Goal: Transaction & Acquisition: Purchase product/service

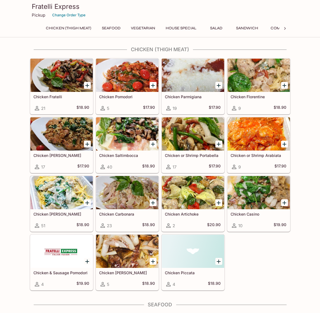
click at [118, 253] on div at bounding box center [127, 250] width 62 height 33
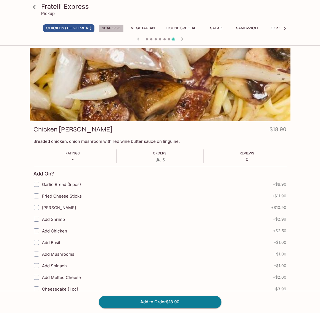
click at [117, 28] on button "Seafood" at bounding box center [111, 28] width 25 height 8
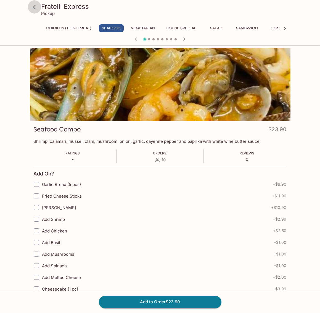
click at [36, 8] on icon at bounding box center [35, 7] width 10 height 10
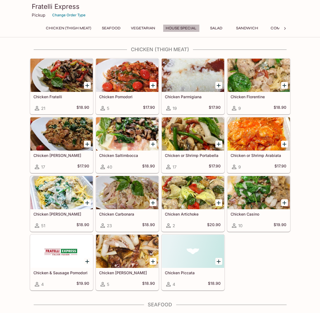
click at [187, 28] on button "House Special" at bounding box center [181, 28] width 37 height 8
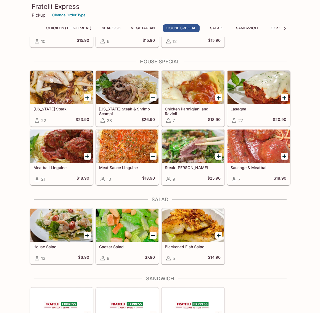
scroll to position [587, 0]
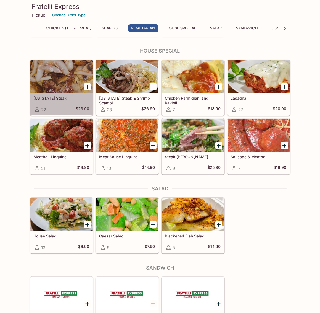
click at [50, 71] on div at bounding box center [61, 76] width 62 height 33
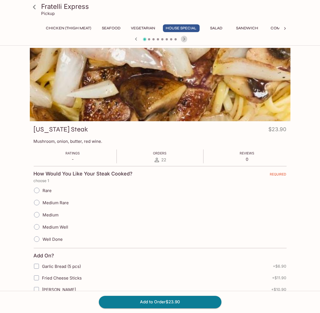
click at [185, 39] on icon "button" at bounding box center [184, 39] width 7 height 7
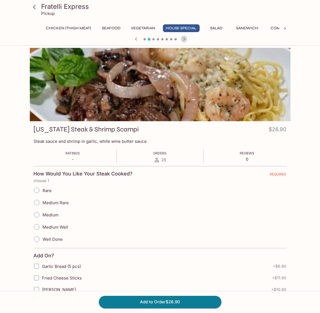
click at [185, 39] on icon "button" at bounding box center [184, 39] width 7 height 7
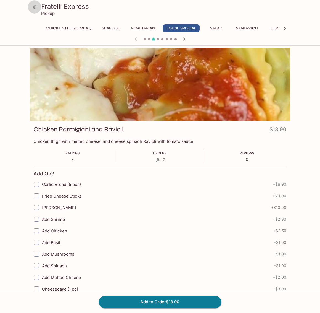
click at [37, 9] on icon at bounding box center [35, 7] width 10 height 10
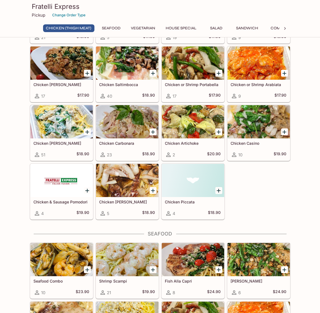
scroll to position [55, 0]
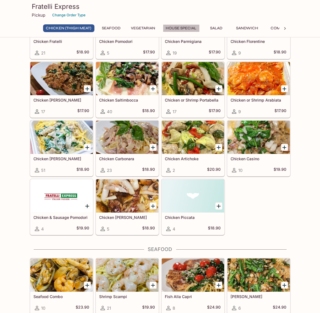
click at [180, 28] on button "House Special" at bounding box center [181, 28] width 37 height 8
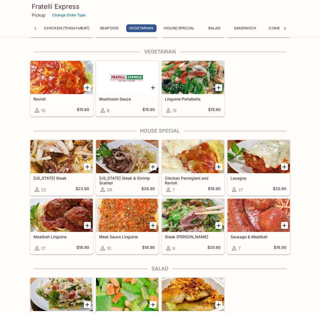
scroll to position [525, 0]
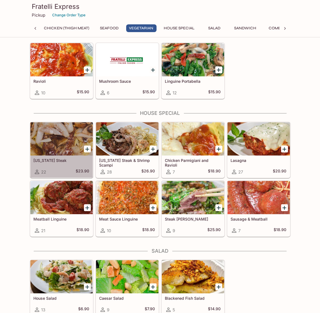
click at [35, 173] on icon at bounding box center [37, 171] width 7 height 7
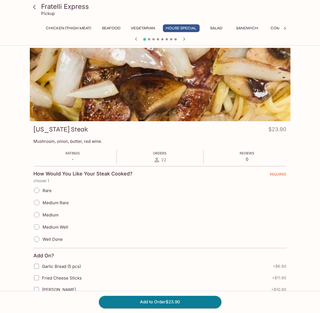
click at [33, 7] on icon at bounding box center [34, 7] width 3 height 4
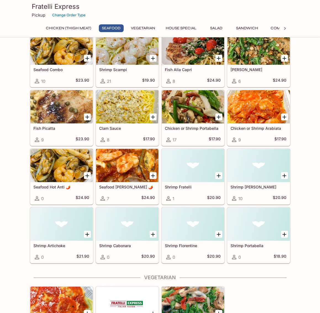
scroll to position [276, 0]
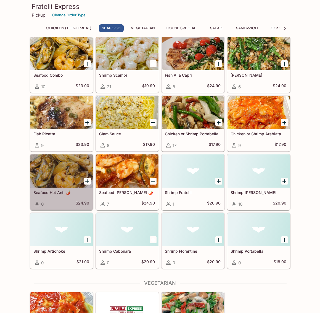
click at [48, 170] on div at bounding box center [61, 170] width 62 height 33
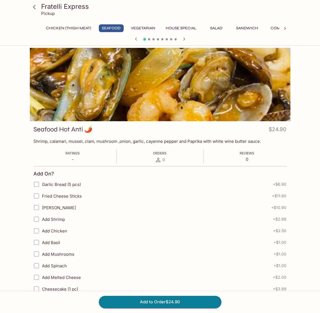
click at [183, 37] on icon "button" at bounding box center [184, 39] width 7 height 7
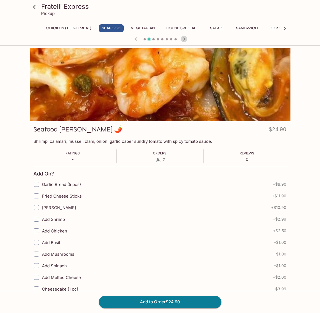
click at [183, 37] on icon "button" at bounding box center [184, 39] width 7 height 7
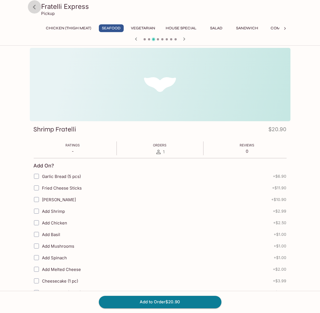
click at [35, 9] on icon at bounding box center [35, 7] width 10 height 10
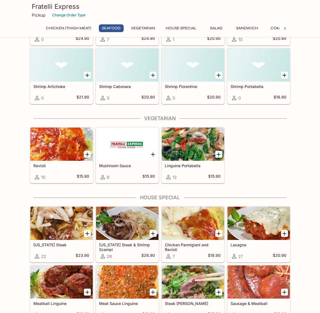
scroll to position [442, 0]
